Goal: Information Seeking & Learning: Check status

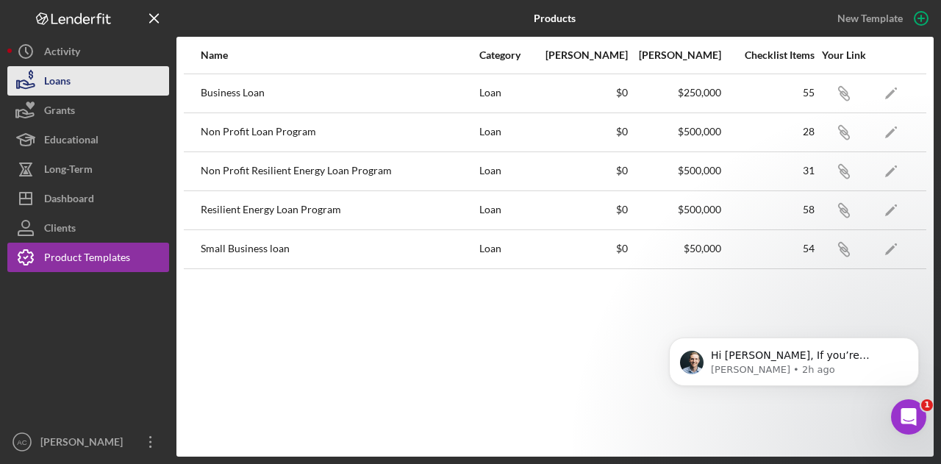
click at [90, 90] on button "Loans" at bounding box center [88, 80] width 162 height 29
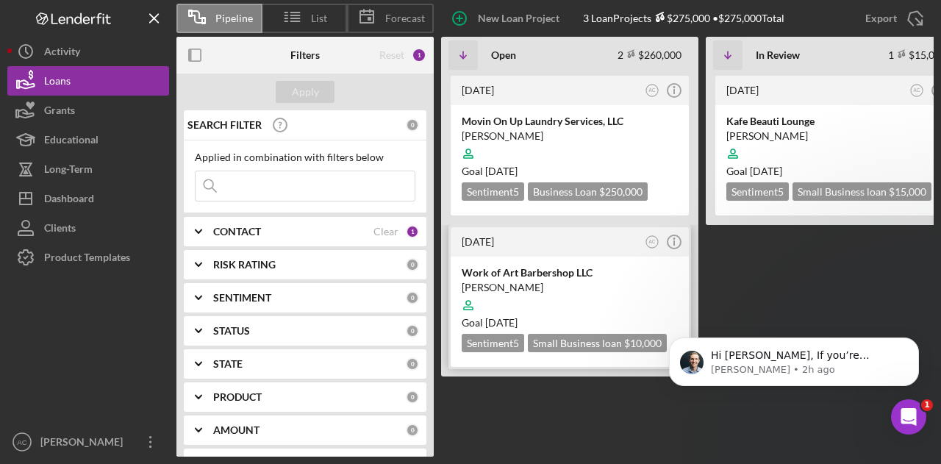
click at [612, 285] on div "[PERSON_NAME]" at bounding box center [570, 287] width 216 height 15
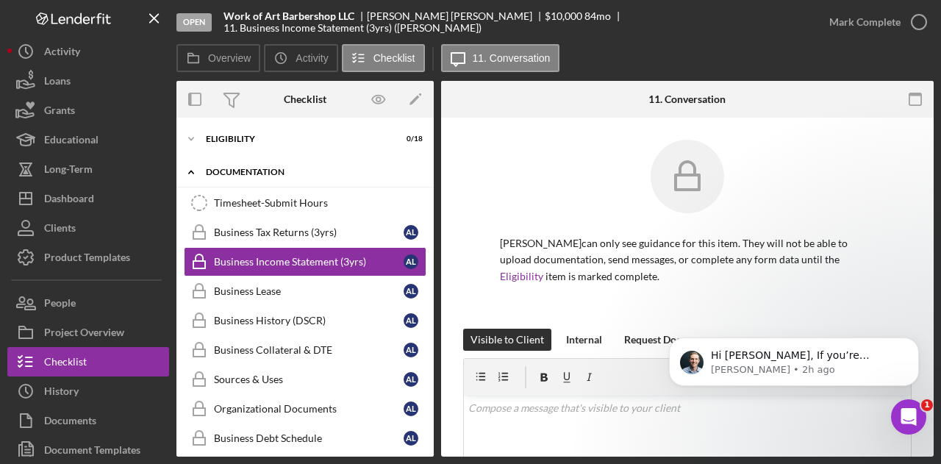
click at [269, 168] on div "Documentation" at bounding box center [311, 172] width 210 height 9
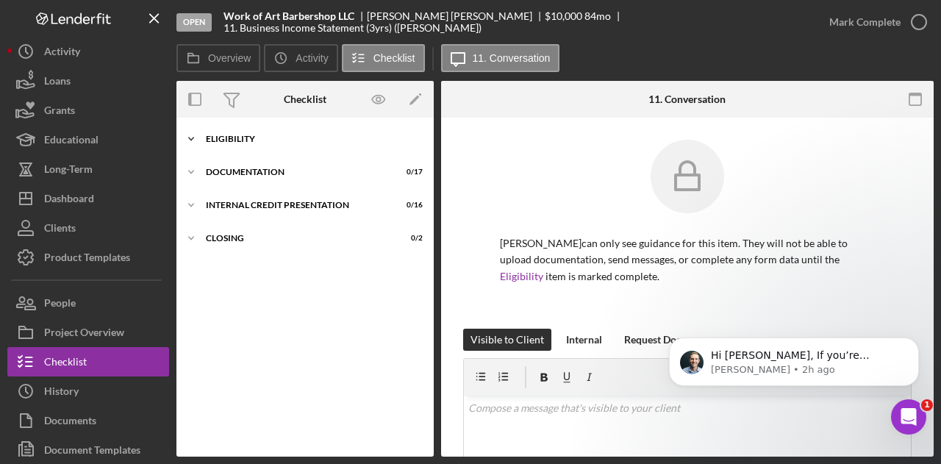
click at [251, 128] on div "Icon/Expander Eligibility 0 / 18" at bounding box center [304, 138] width 257 height 29
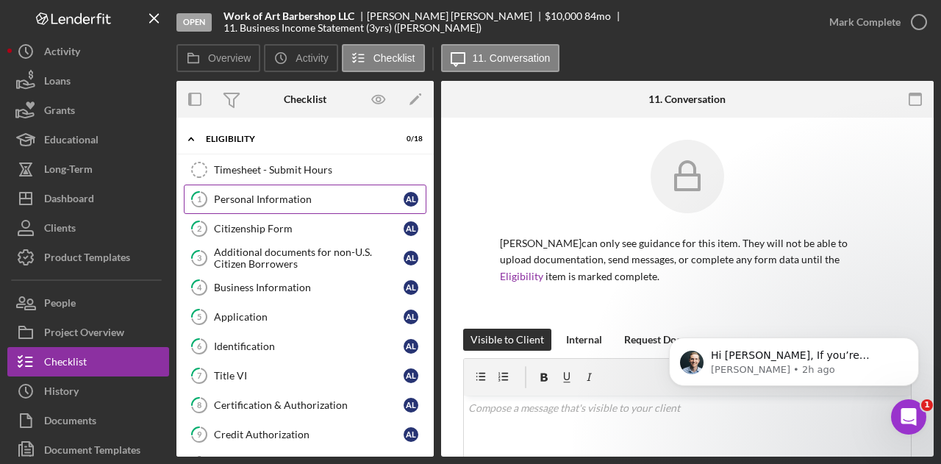
click at [263, 194] on div "Personal Information" at bounding box center [309, 199] width 190 height 12
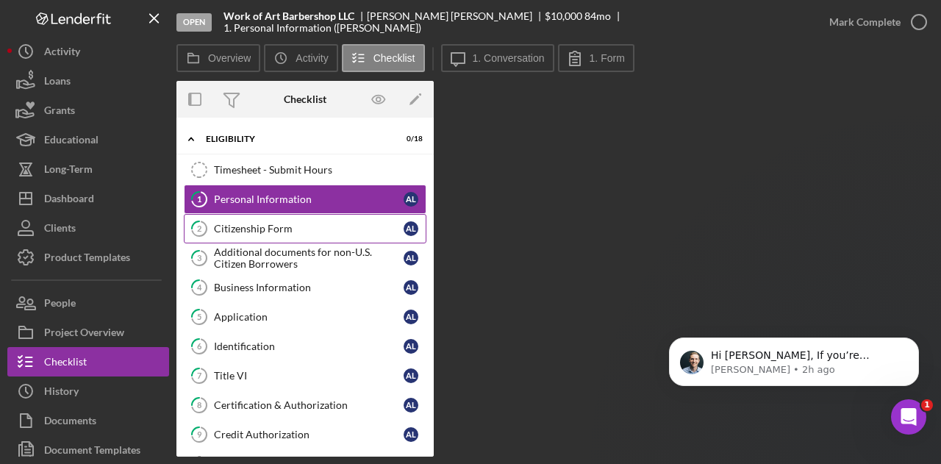
click at [273, 214] on link "2 Citizenship Form A L" at bounding box center [305, 228] width 243 height 29
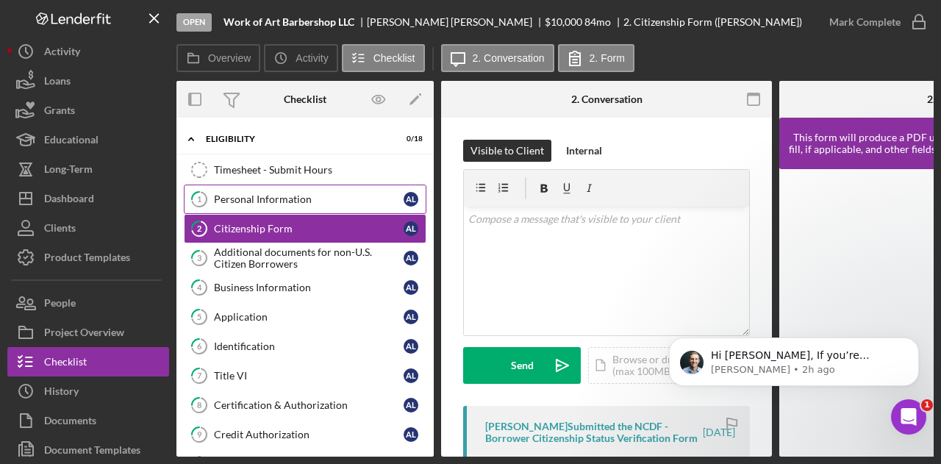
click at [268, 194] on div "Personal Information" at bounding box center [309, 199] width 190 height 12
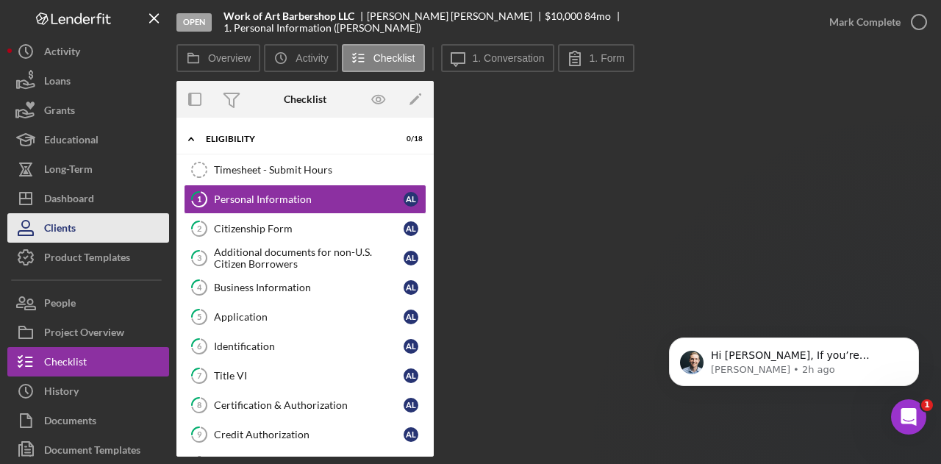
click at [107, 215] on button "Clients" at bounding box center [88, 227] width 162 height 29
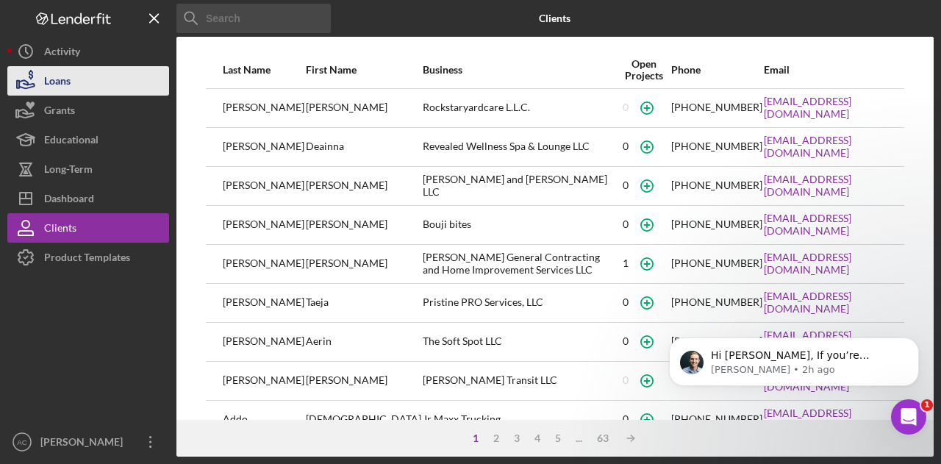
click at [76, 68] on button "Loans" at bounding box center [88, 80] width 162 height 29
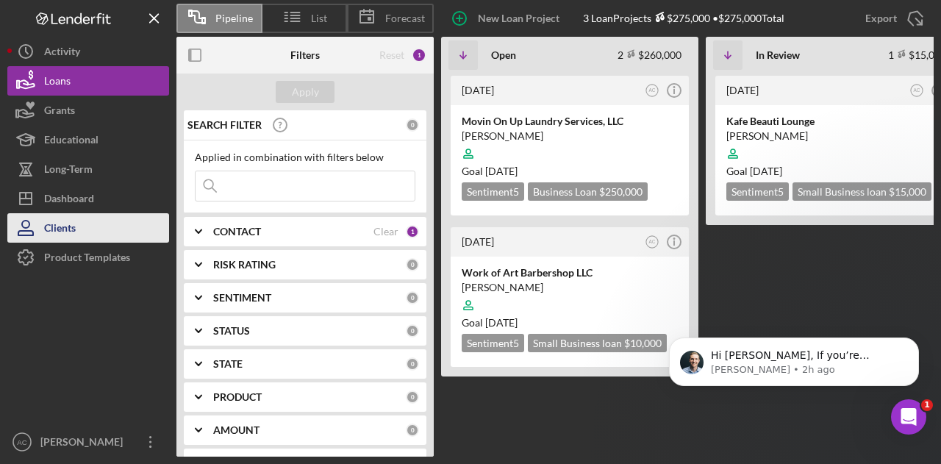
click at [107, 220] on button "Clients" at bounding box center [88, 227] width 162 height 29
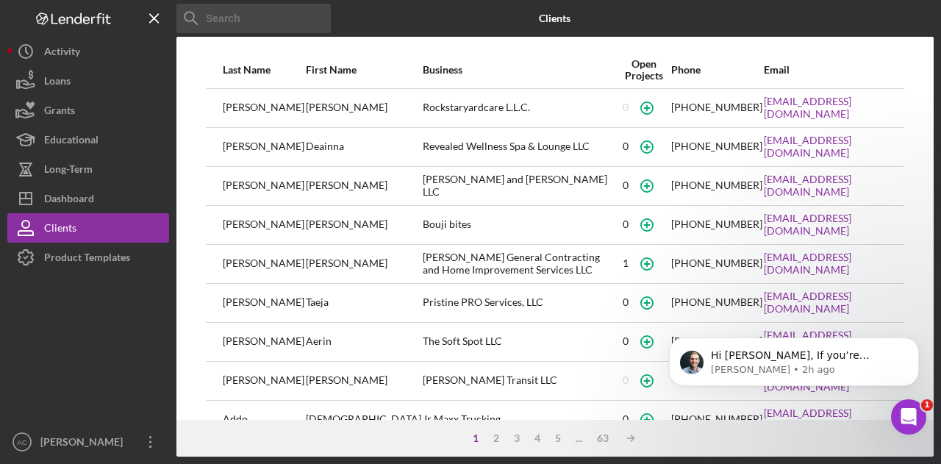
click at [236, 11] on input at bounding box center [253, 18] width 154 height 29
type input "work of [PERSON_NAME]"
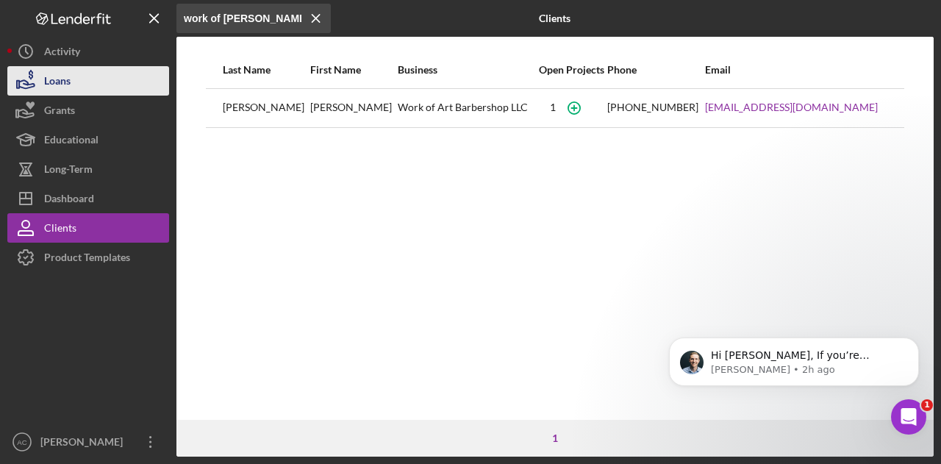
click at [60, 86] on div "Loans" at bounding box center [57, 82] width 26 height 33
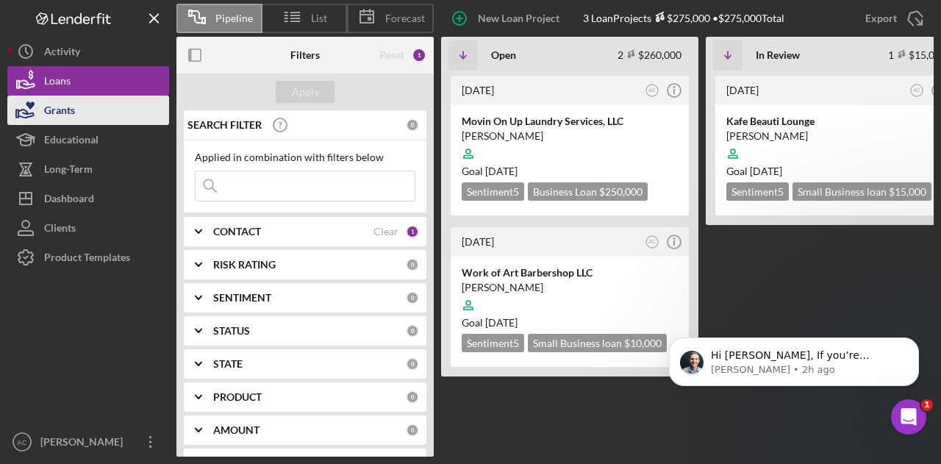
click at [78, 108] on button "Grants" at bounding box center [88, 110] width 162 height 29
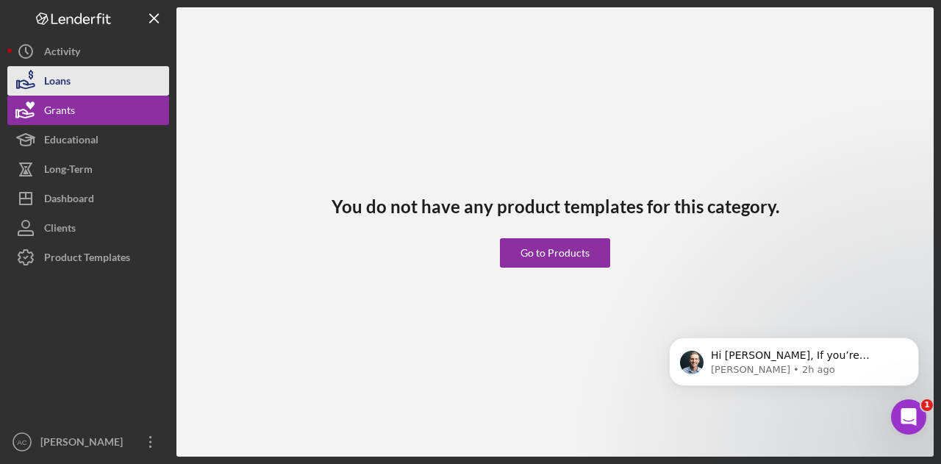
click at [78, 77] on button "Loans" at bounding box center [88, 80] width 162 height 29
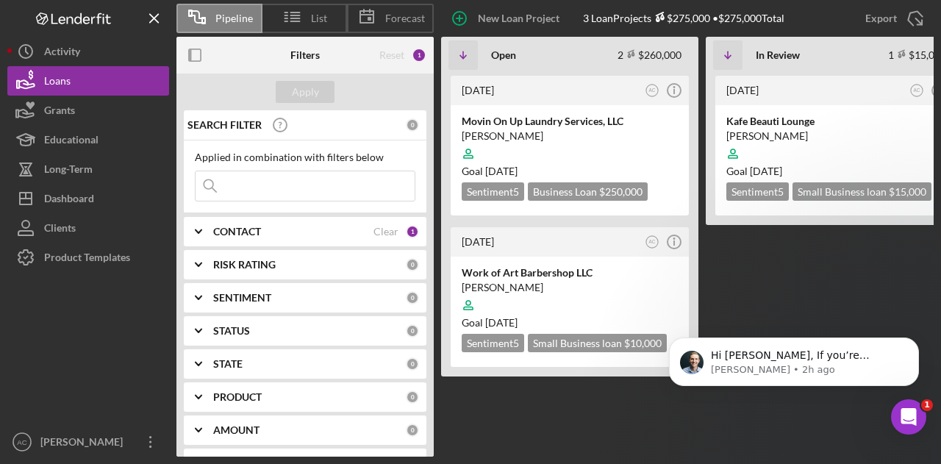
click at [284, 232] on div "CONTACT" at bounding box center [293, 232] width 160 height 12
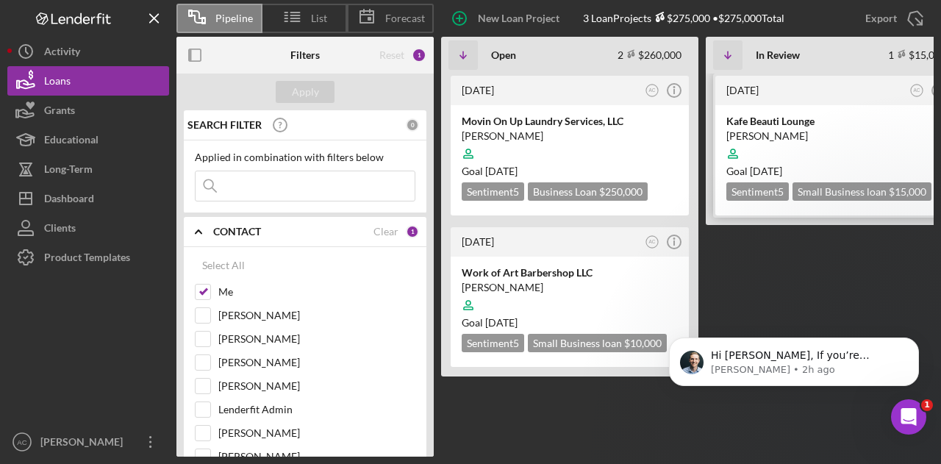
click at [759, 113] on div "[PERSON_NAME] Lounge [PERSON_NAME] Goal [DATE] Sentiment 5 Small Business loan …" at bounding box center [834, 160] width 238 height 110
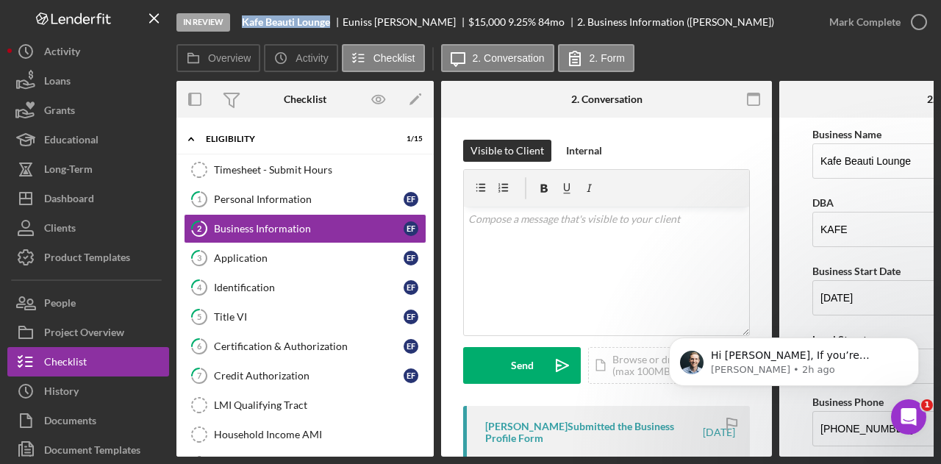
drag, startPoint x: 335, startPoint y: 21, endPoint x: 240, endPoint y: 21, distance: 94.1
click at [240, 21] on div "In Review Kafe Beauti Lounge [PERSON_NAME] $15,000 $15,000 9.25 % 84 mo 2. Busi…" at bounding box center [495, 22] width 638 height 44
copy b "Kafe Beauti Lounge"
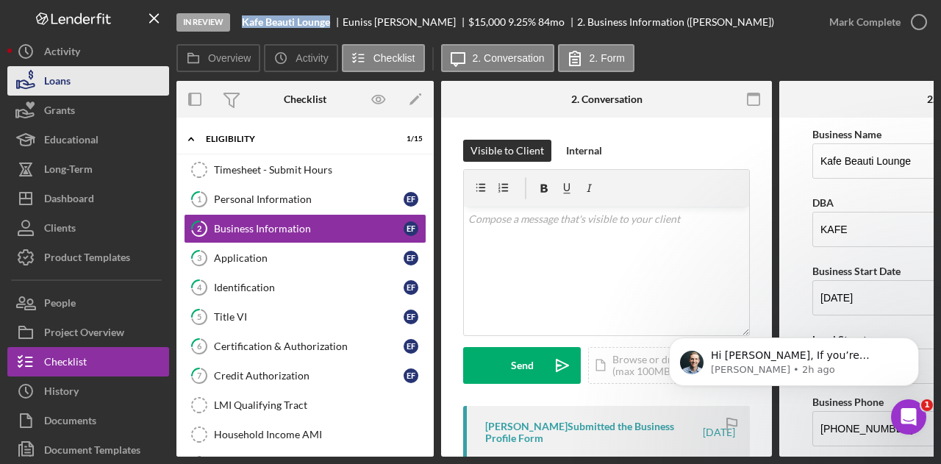
click at [96, 92] on button "Loans" at bounding box center [88, 80] width 162 height 29
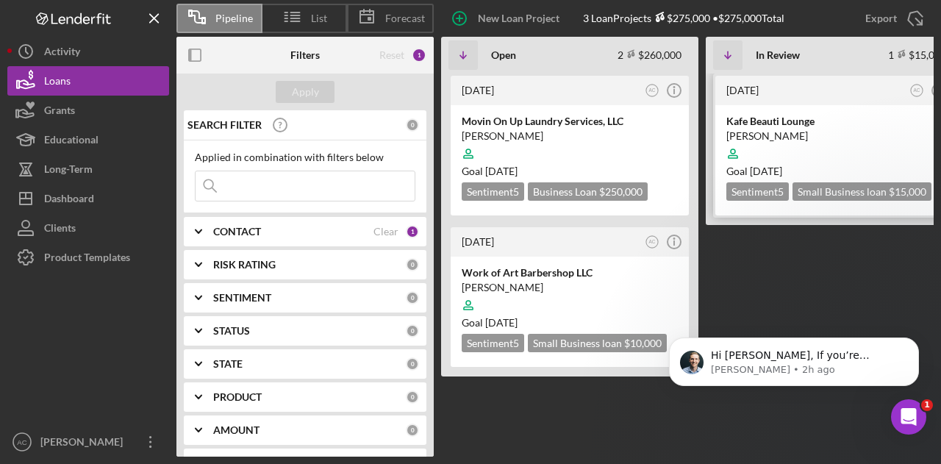
click at [765, 115] on div "Kafe Beauti Lounge" at bounding box center [835, 121] width 216 height 15
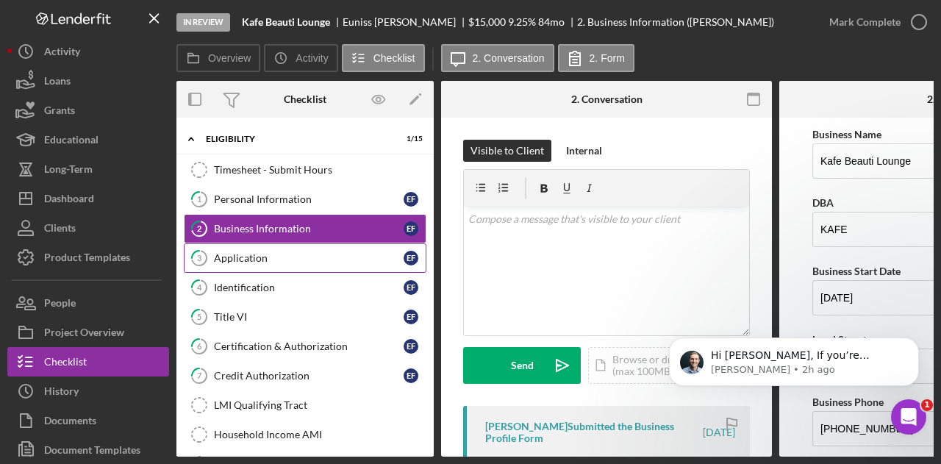
click at [348, 252] on div "Application" at bounding box center [309, 258] width 190 height 12
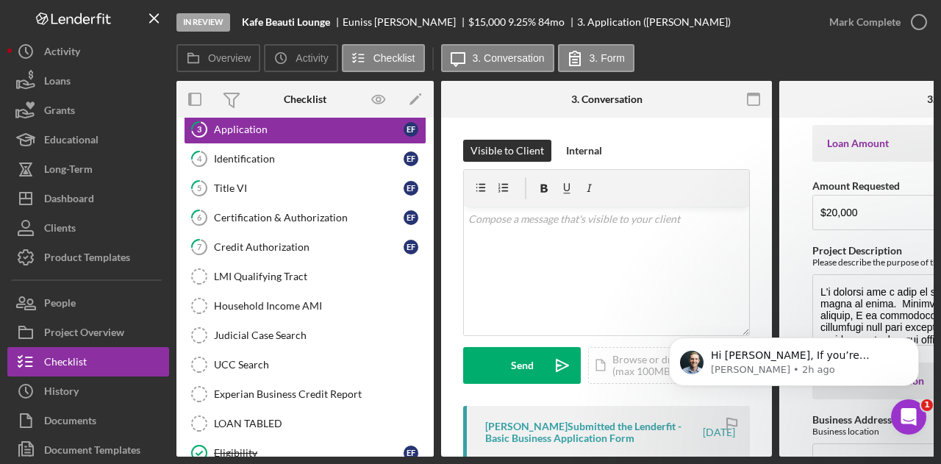
scroll to position [250, 0]
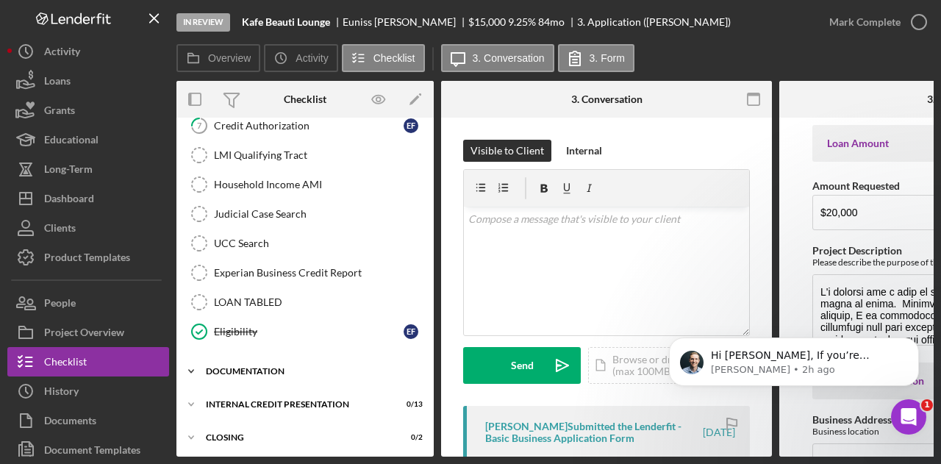
click at [322, 367] on div "Documentation" at bounding box center [311, 371] width 210 height 9
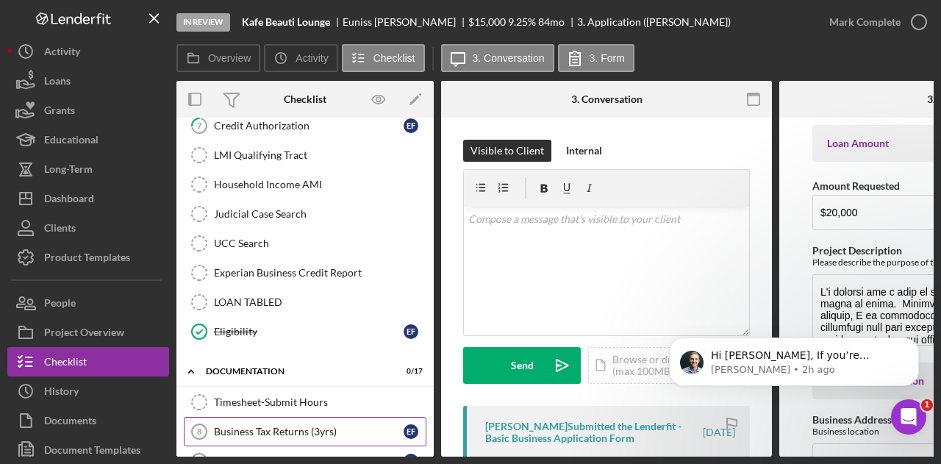
click at [320, 426] on div "Business Tax Returns (3yrs)" at bounding box center [309, 432] width 190 height 12
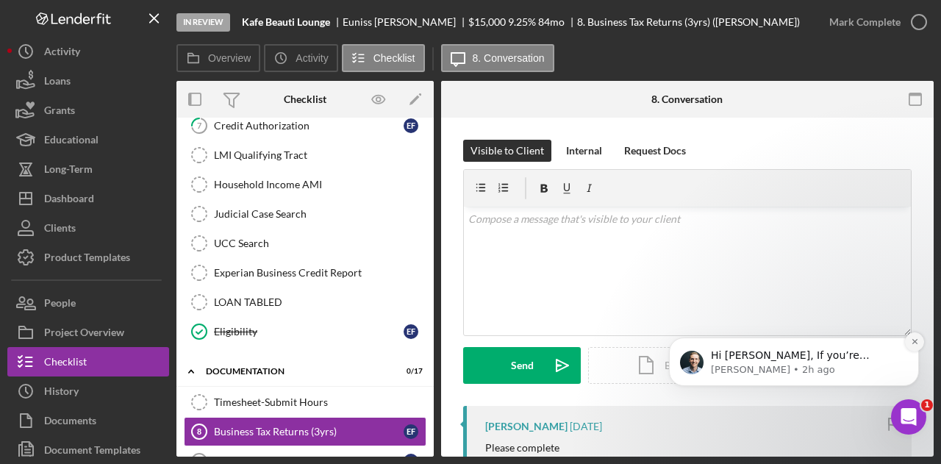
click at [915, 341] on icon "Dismiss notification" at bounding box center [915, 342] width 8 height 8
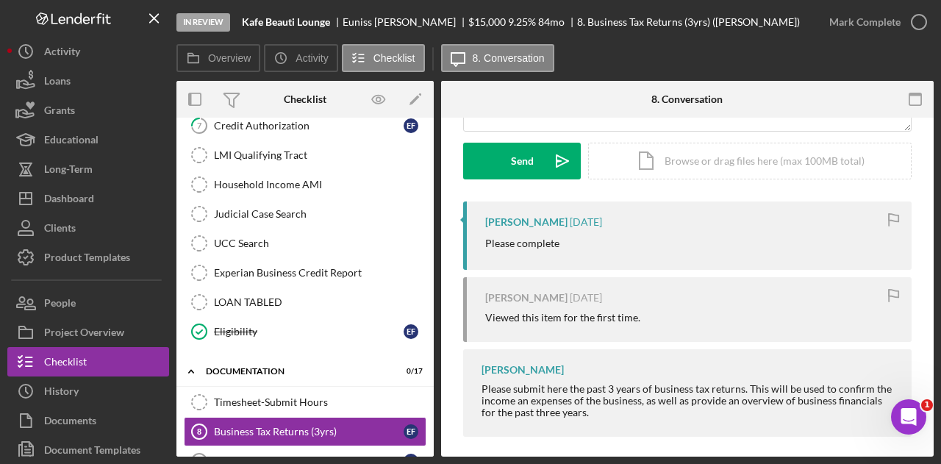
scroll to position [213, 0]
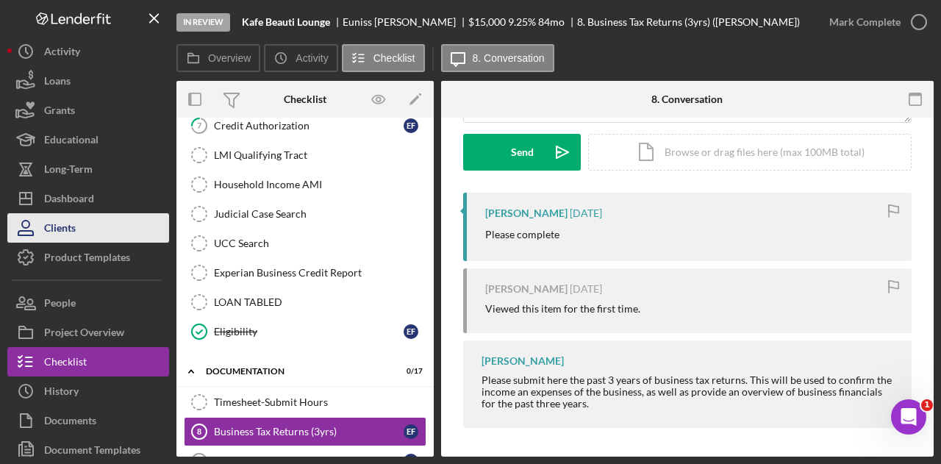
click at [94, 224] on button "Clients" at bounding box center [88, 227] width 162 height 29
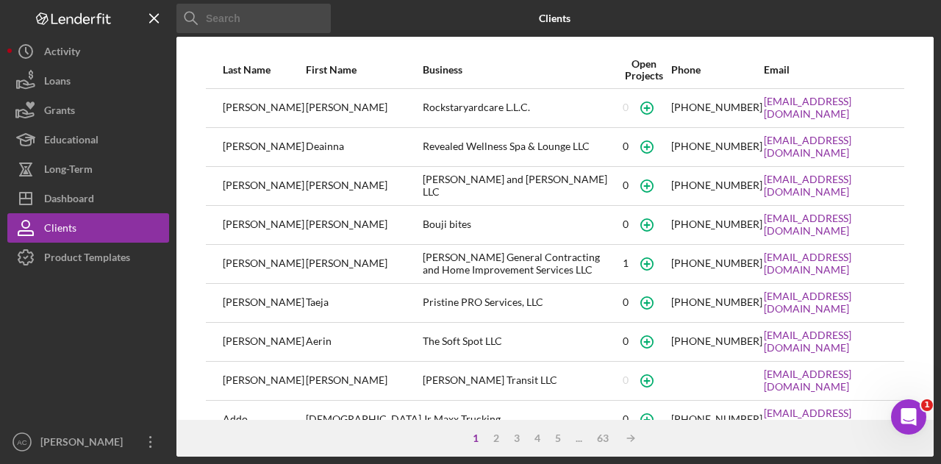
click at [272, 24] on input at bounding box center [253, 18] width 154 height 29
paste input "Kafe Beauti Lounge"
type input "Kafe Beauti Lounge"
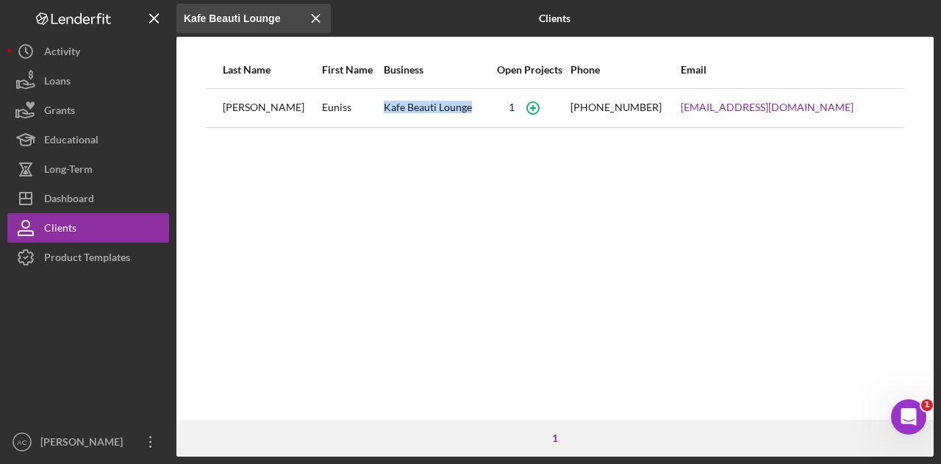
drag, startPoint x: 471, startPoint y: 110, endPoint x: 372, endPoint y: 108, distance: 98.6
click at [384, 108] on div "Kafe Beauti Lounge" at bounding box center [436, 108] width 105 height 37
copy div "Kafe Beauti Lounge"
